Goal: Navigation & Orientation: Find specific page/section

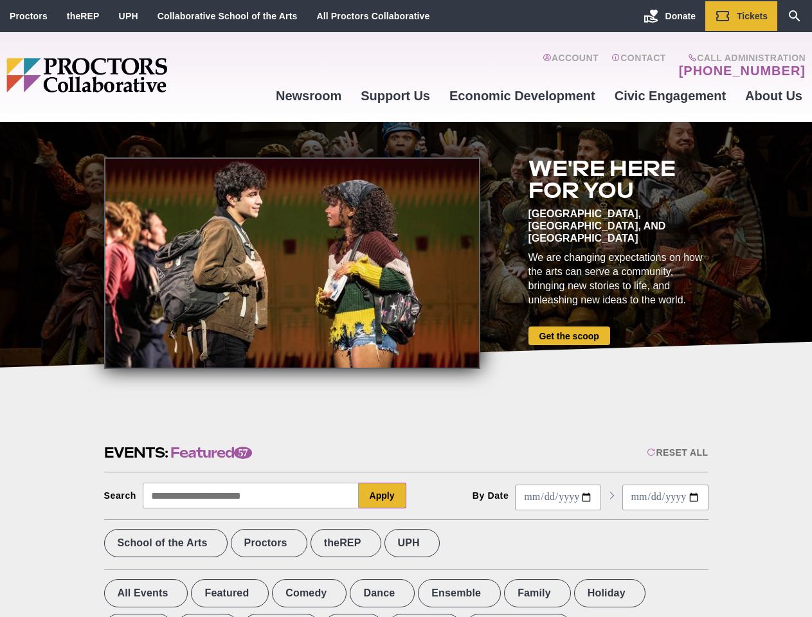
click at [406, 309] on div at bounding box center [292, 264] width 376 height 212
click at [676, 453] on div "Reset All" at bounding box center [677, 453] width 61 height 10
click at [383, 496] on button "Apply" at bounding box center [383, 496] width 48 height 26
